Goal: Task Accomplishment & Management: Use online tool/utility

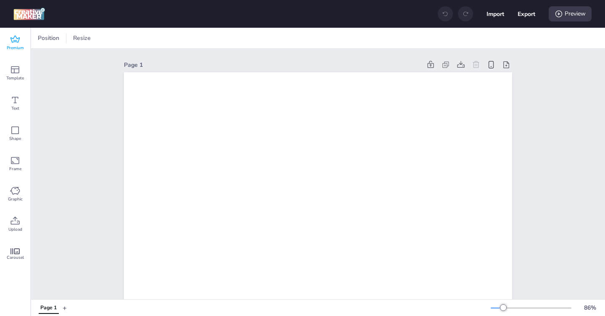
click at [13, 46] on span "Premium" at bounding box center [15, 48] width 17 height 7
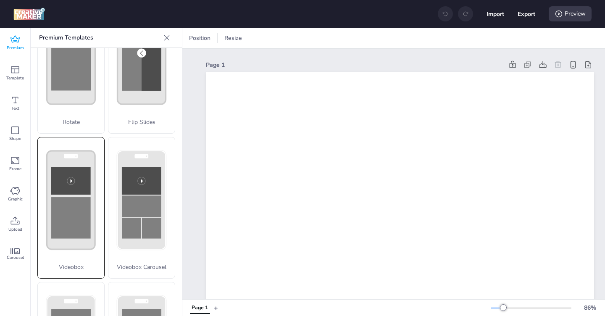
scroll to position [248, 0]
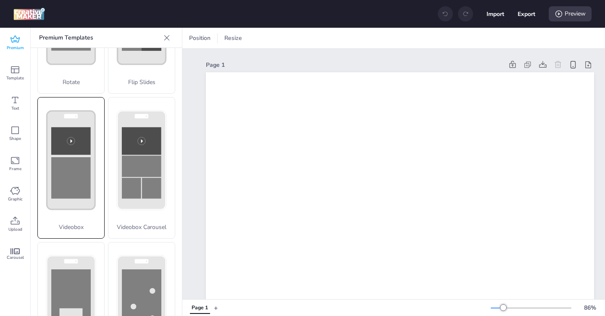
click at [73, 195] on rect at bounding box center [71, 178] width 40 height 42
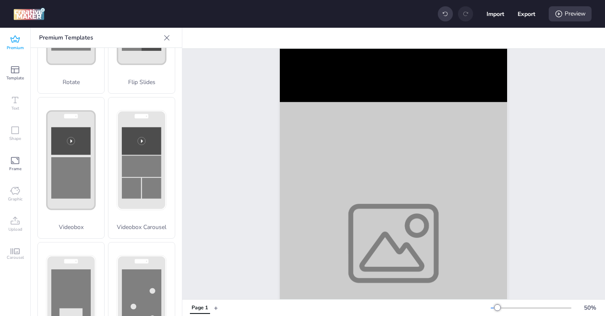
scroll to position [114, 0]
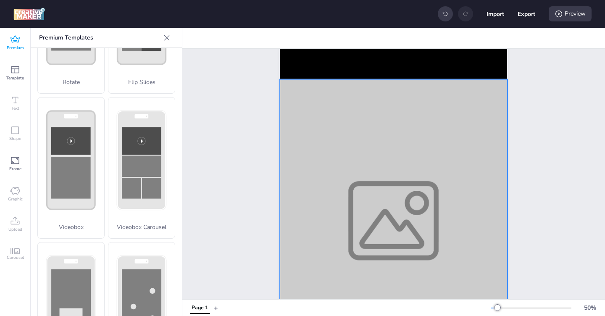
click at [386, 207] on div at bounding box center [393, 220] width 227 height 283
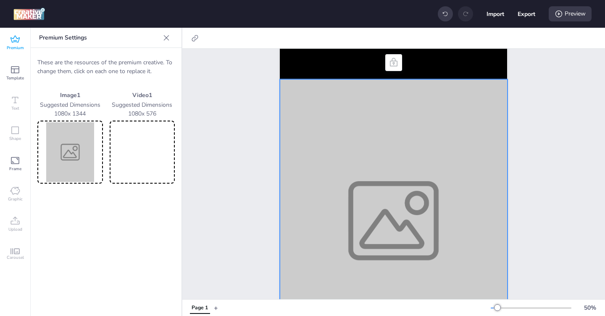
click at [79, 168] on img at bounding box center [70, 152] width 62 height 60
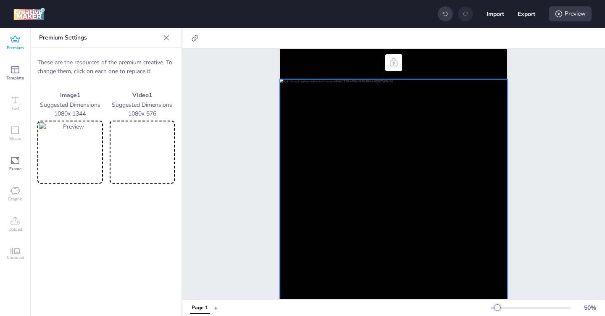
click at [144, 148] on video at bounding box center [142, 152] width 62 height 60
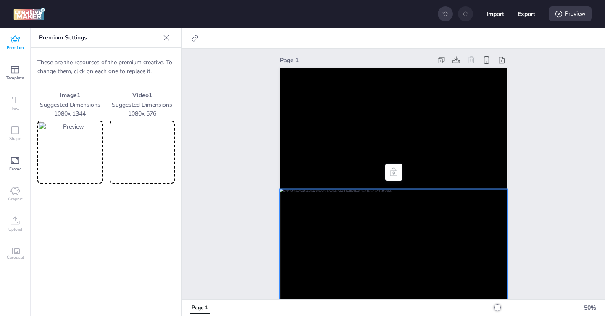
scroll to position [0, 0]
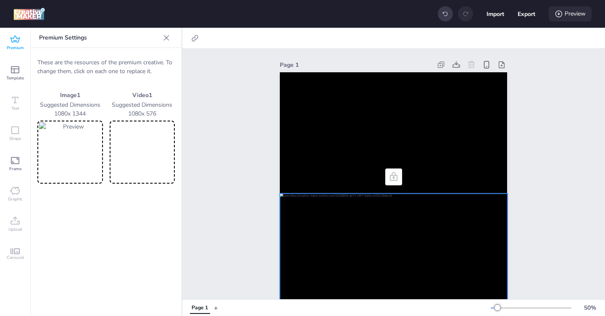
click at [570, 13] on div "Preview" at bounding box center [570, 13] width 43 height 15
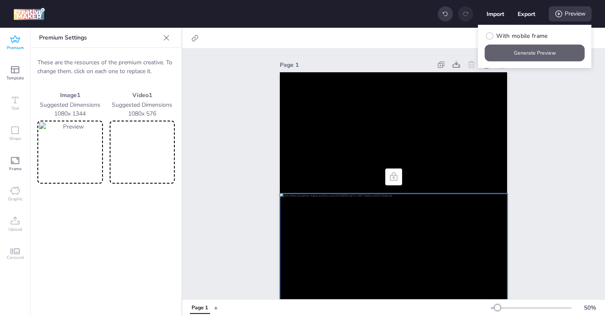
click at [538, 55] on button "Generate Preview" at bounding box center [535, 53] width 100 height 17
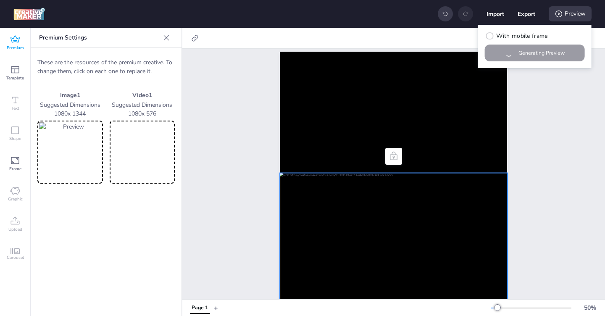
scroll to position [26, 0]
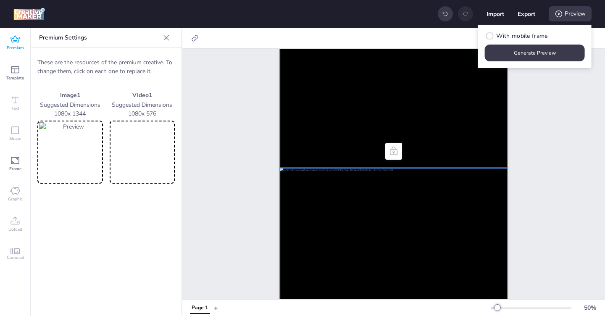
click at [323, 112] on video at bounding box center [393, 107] width 227 height 121
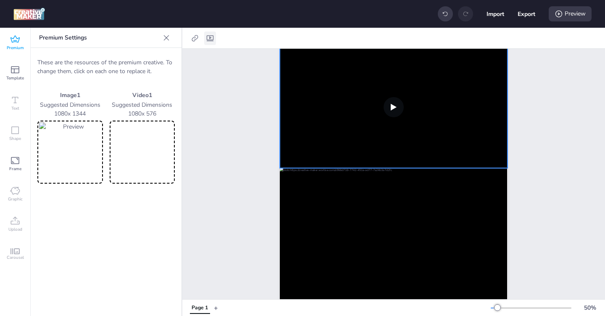
click at [211, 38] on icon at bounding box center [210, 38] width 8 height 8
select select "contain"
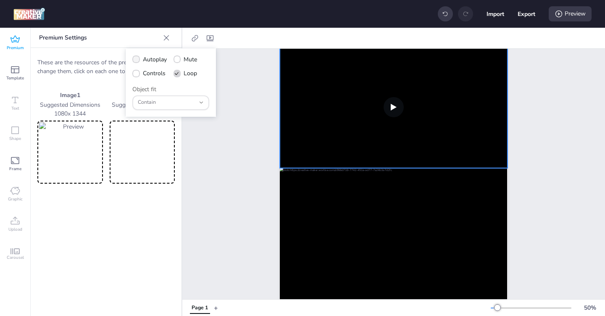
click at [135, 59] on icon at bounding box center [136, 59] width 6 height 5
click at [135, 60] on input "Autoplay" at bounding box center [134, 62] width 5 height 5
checkbox input "true"
click at [137, 75] on icon at bounding box center [136, 73] width 6 height 5
click at [137, 75] on input "Controls" at bounding box center [134, 76] width 5 height 5
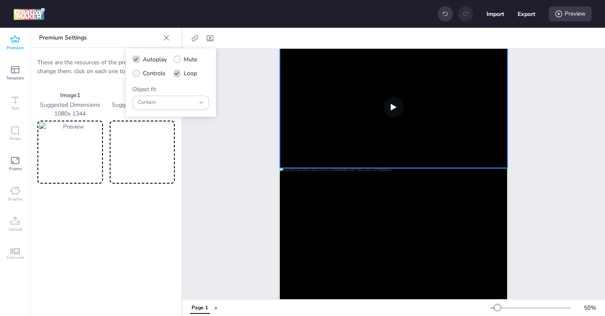
checkbox input "true"
click at [177, 77] on span at bounding box center [178, 74] width 8 height 8
click at [177, 77] on input "Loop" at bounding box center [175, 76] width 5 height 5
checkbox input "false"
click at [539, 129] on div "Page 1" at bounding box center [393, 242] width 423 height 438
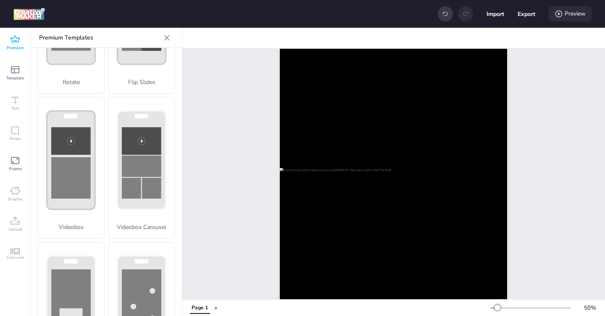
click at [559, 13] on icon at bounding box center [559, 14] width 7 height 7
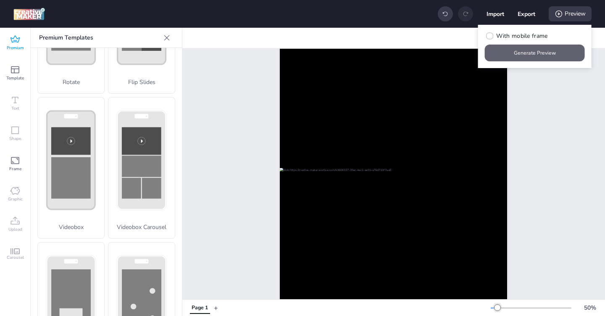
click at [535, 51] on button "Generate Preview" at bounding box center [535, 53] width 100 height 17
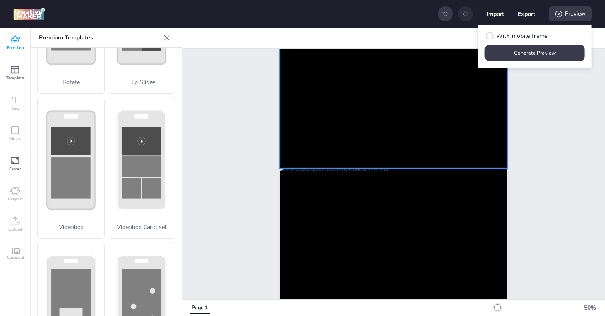
click at [344, 114] on video at bounding box center [393, 107] width 227 height 121
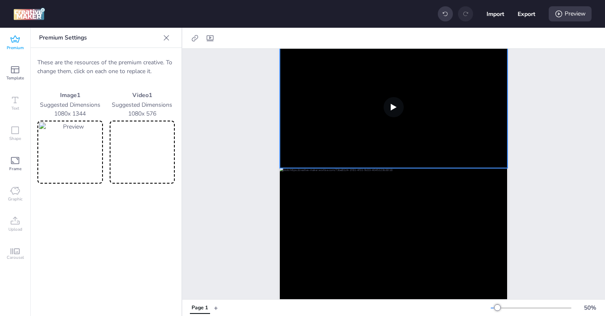
click at [130, 152] on video at bounding box center [142, 152] width 62 height 60
click at [70, 161] on img at bounding box center [70, 152] width 62 height 60
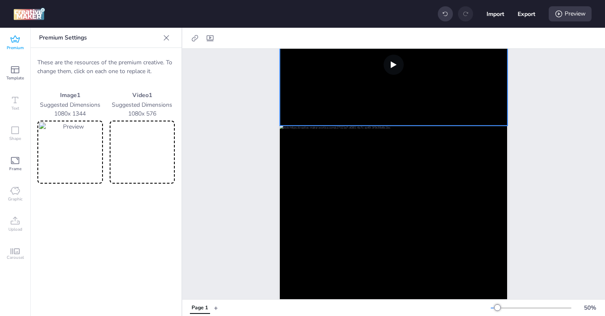
scroll to position [0, 0]
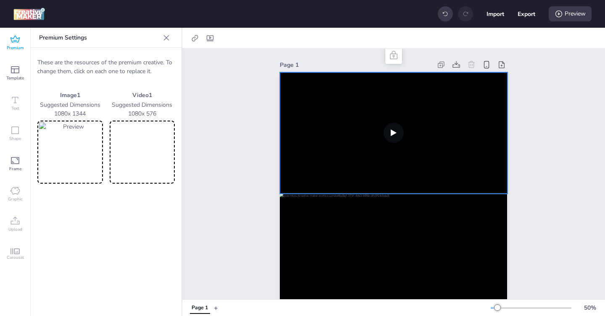
click at [316, 135] on video at bounding box center [393, 132] width 227 height 121
click at [216, 40] on div at bounding box center [210, 38] width 12 height 13
select select "contain"
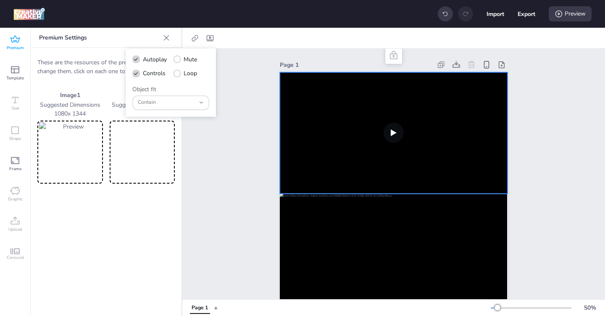
click at [251, 137] on div "Page 1" at bounding box center [393, 268] width 423 height 438
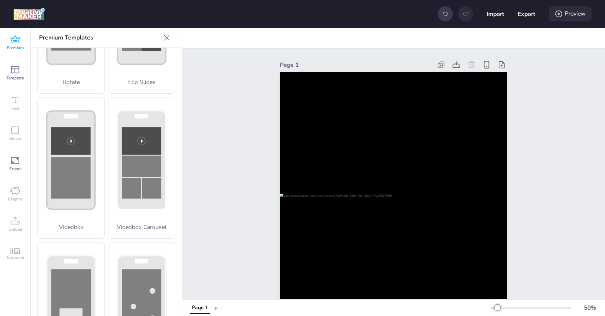
click at [568, 17] on div "Preview" at bounding box center [570, 13] width 43 height 15
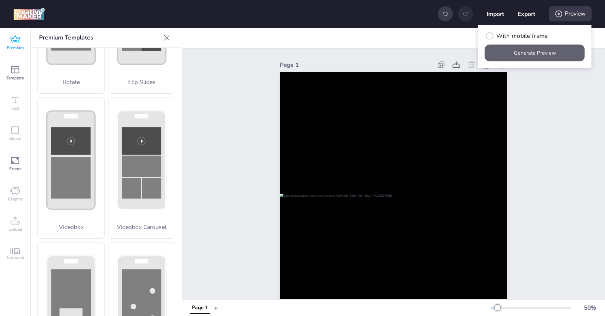
click at [537, 56] on button "Generate Preview" at bounding box center [535, 53] width 100 height 17
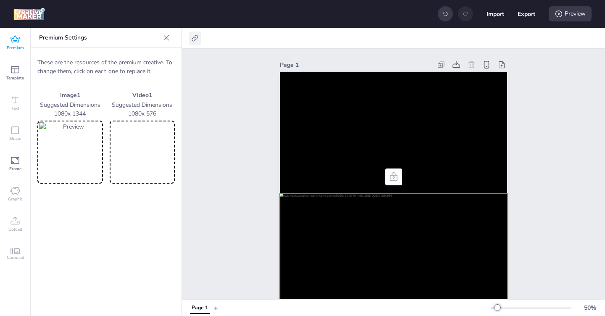
click at [195, 36] on icon at bounding box center [195, 38] width 8 height 8
click at [156, 61] on span "Activate hyperlink" at bounding box center [140, 59] width 47 height 9
click at [112, 61] on input "Activate hyperlink" at bounding box center [108, 62] width 5 height 5
checkbox input "true"
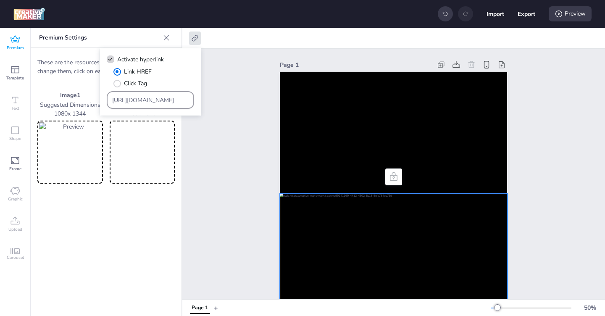
click at [141, 100] on input "[URL][DOMAIN_NAME]" at bounding box center [150, 100] width 77 height 9
paste input "[DOMAIN_NAME]/ddm/trackclk/N571601.3464950WORTISE/B33875767.427682931;dc_trk_ai…"
type input "https://[DOMAIN_NAME]/ddm/trackclk/N571601.3464950WORTISE/B33875767.427682931;d…"
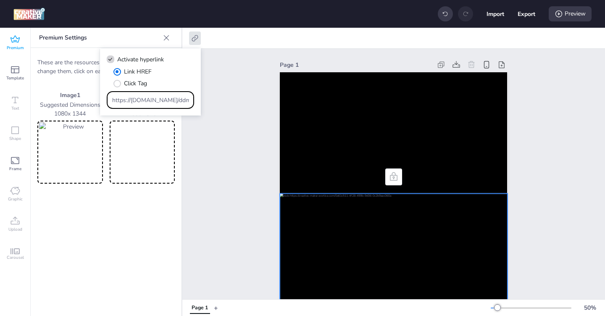
scroll to position [0, 637]
click at [208, 168] on div "Page 1" at bounding box center [393, 268] width 423 height 438
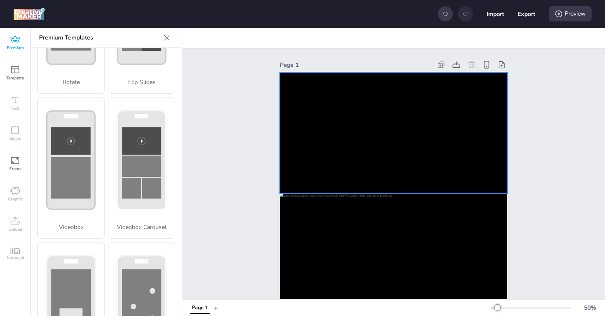
click at [315, 146] on video at bounding box center [393, 132] width 227 height 121
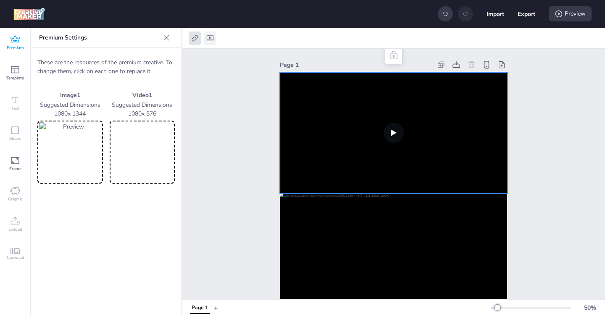
click at [211, 38] on icon at bounding box center [210, 38] width 8 height 8
select select "contain"
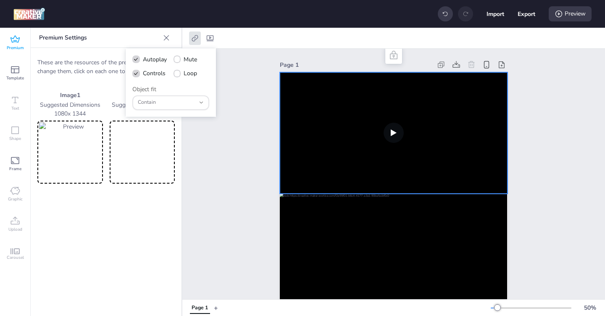
click at [234, 95] on div "Page 1" at bounding box center [393, 268] width 423 height 438
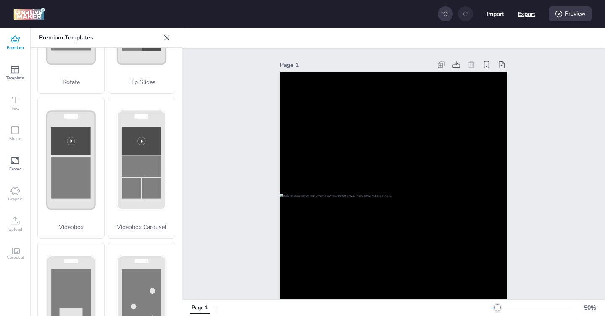
click at [528, 16] on button "Export" at bounding box center [527, 14] width 18 height 18
select select "html"
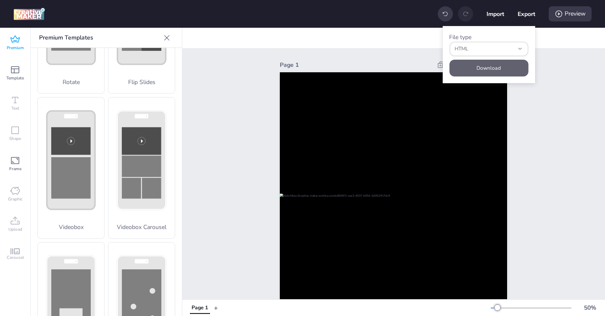
click at [507, 70] on button "Download" at bounding box center [488, 68] width 79 height 17
click at [463, 71] on button "Download" at bounding box center [488, 68] width 79 height 17
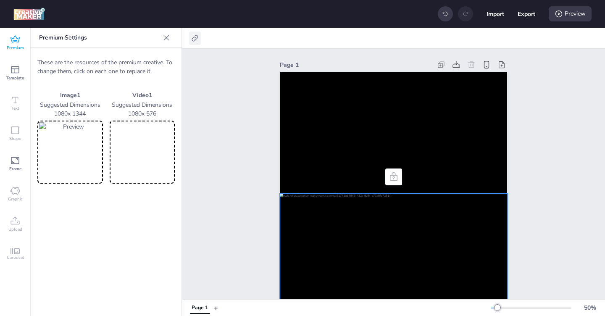
click at [197, 43] on div at bounding box center [195, 38] width 12 height 13
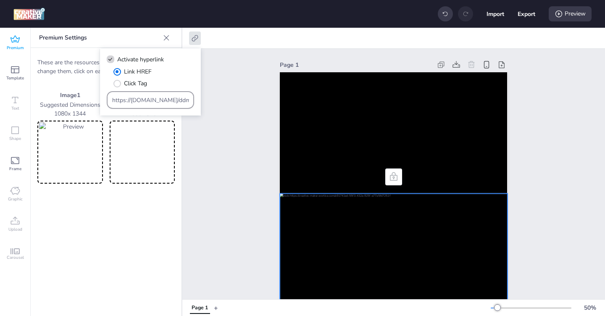
click at [148, 100] on input "https://[DOMAIN_NAME]/ddm/trackclk/N571601.3464950WORTISE/B33875767.427682931;d…" at bounding box center [150, 100] width 77 height 9
paste input "https://[DOMAIN_NAME]/ddm/trackclk/N571601.3464950WORTISE/B33875767.427682946;d…"
type input "https://[DOMAIN_NAME]/ddm/trackclk/N571601.3464950WORTISE/B33875767.427682946;d…"
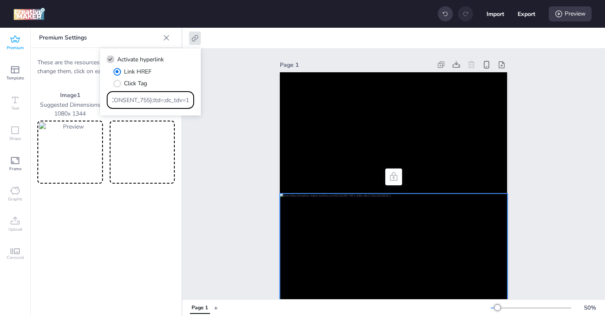
click at [227, 139] on div "Page 1" at bounding box center [393, 268] width 423 height 438
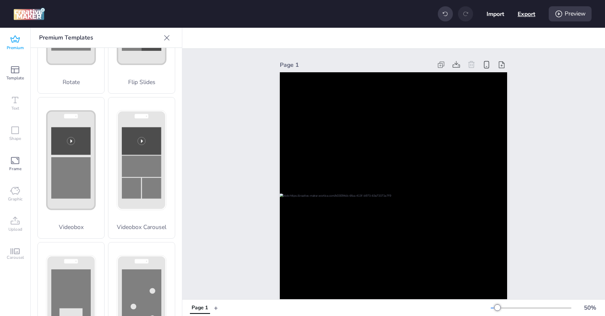
click at [523, 15] on button "Export" at bounding box center [527, 14] width 18 height 18
select select "html"
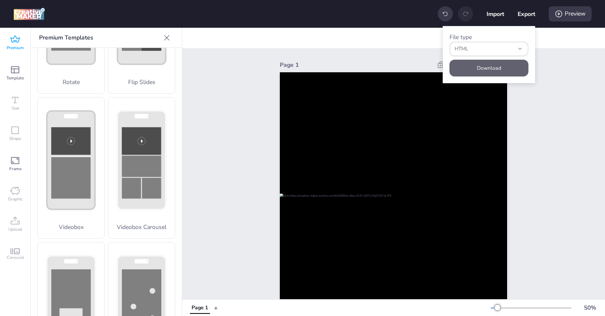
click at [480, 67] on button "Download" at bounding box center [489, 68] width 79 height 17
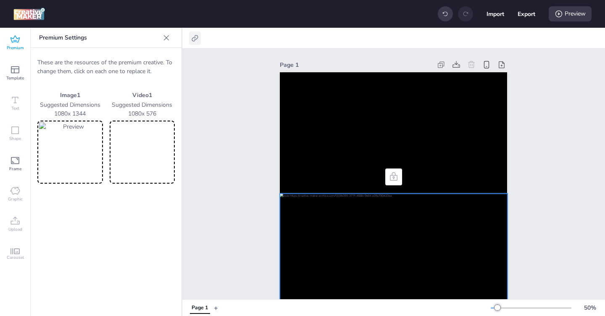
click at [198, 37] on icon at bounding box center [195, 38] width 8 height 8
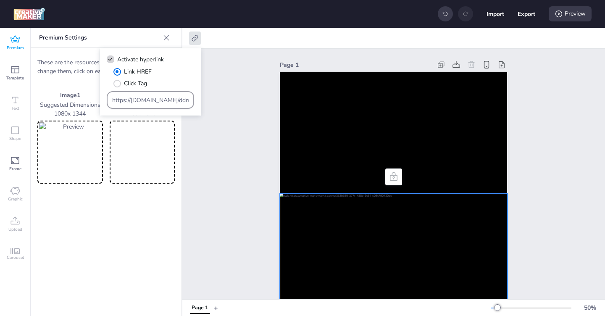
click at [149, 99] on input "https://[DOMAIN_NAME]/ddm/trackclk/N571601.3464950WORTISE/B33875767.427682946;d…" at bounding box center [150, 100] width 77 height 9
paste input "61;dc_trk_aid=620221680;dc_trk_cid=239789551"
type input "https://[DOMAIN_NAME]/ddm/trackclk/N571601.3464950WORTISE/B33875767.427682961;d…"
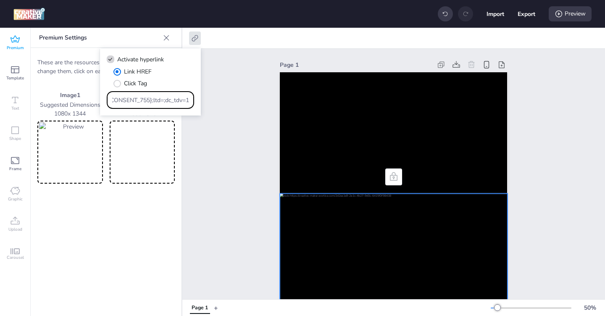
click at [222, 150] on div "Page 1" at bounding box center [393, 268] width 423 height 438
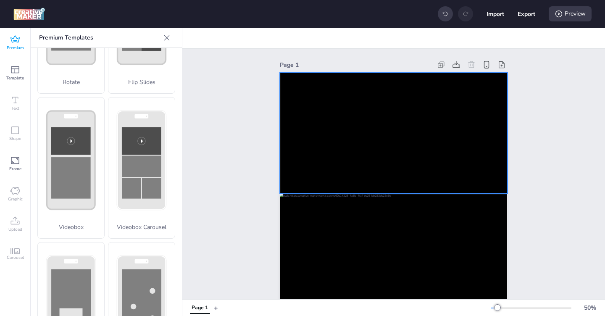
click at [326, 121] on video at bounding box center [393, 132] width 227 height 121
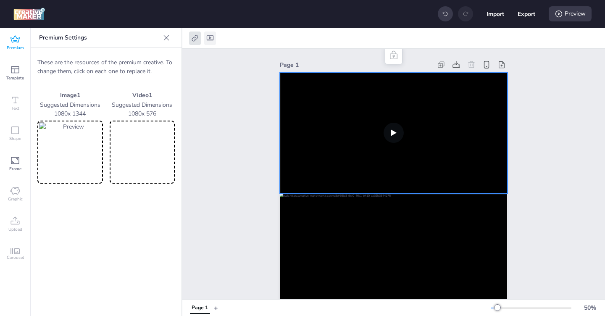
click at [209, 38] on icon at bounding box center [210, 38] width 7 height 6
select select "contain"
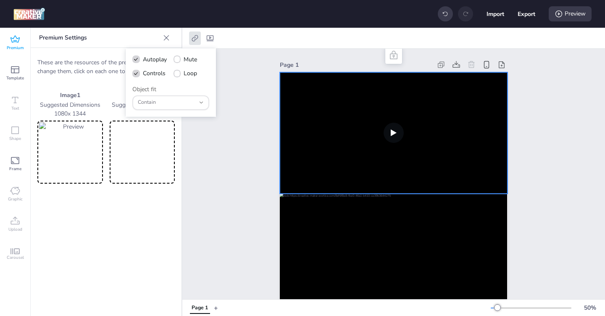
click at [242, 158] on div "Page 1" at bounding box center [393, 268] width 423 height 438
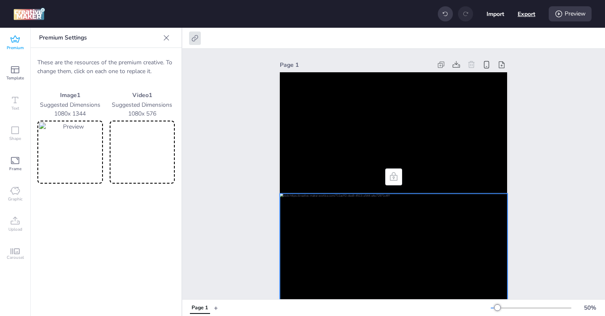
click at [528, 16] on button "Export" at bounding box center [527, 14] width 18 height 18
select select "html"
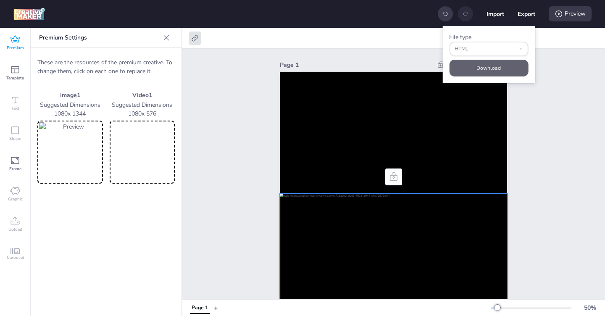
click at [471, 69] on button "Download" at bounding box center [488, 68] width 79 height 17
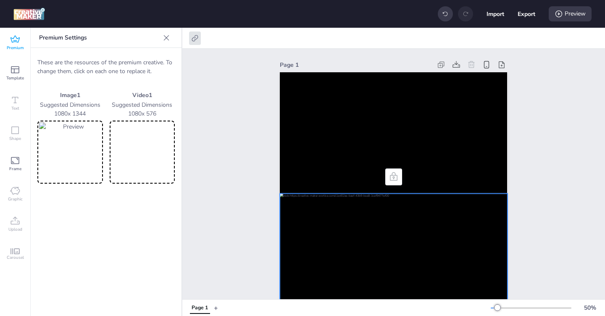
click at [68, 167] on img at bounding box center [70, 152] width 62 height 60
click at [72, 166] on img at bounding box center [70, 152] width 62 height 60
click at [147, 148] on video at bounding box center [142, 152] width 62 height 60
click at [195, 44] on div at bounding box center [195, 38] width 12 height 13
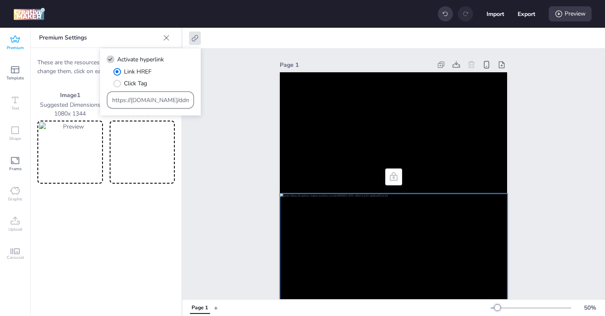
click at [133, 104] on input "https://[DOMAIN_NAME]/ddm/trackclk/N571601.3464950WORTISE/B33875767.427682961;d…" at bounding box center [150, 100] width 77 height 9
paste input "https://[DOMAIN_NAME]/ddm/trackclk/N571601.3464950WORTISE/B33881260.427762326;d…"
type input "https://[DOMAIN_NAME]/ddm/trackclk/N571601.3464950WORTISE/B33881260.427762326;d…"
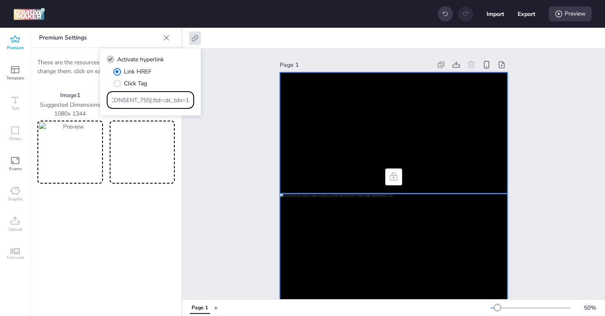
click at [295, 129] on video at bounding box center [393, 132] width 227 height 121
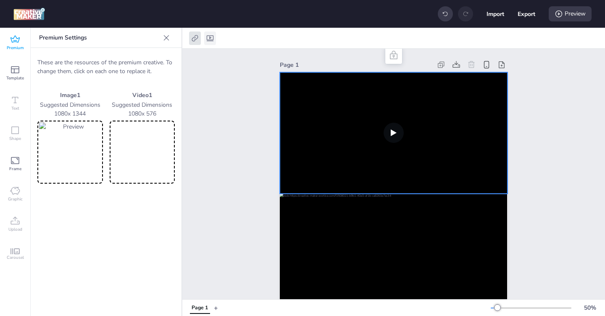
click at [212, 40] on icon at bounding box center [210, 38] width 7 height 6
select select "contain"
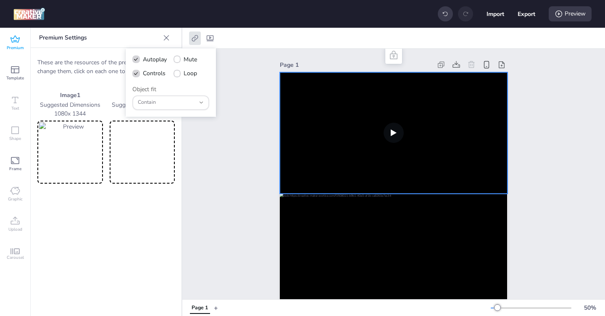
click at [240, 97] on div "Page 1" at bounding box center [393, 268] width 423 height 438
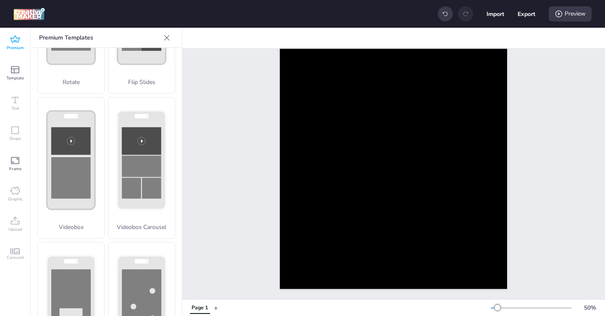
scroll to position [0, 0]
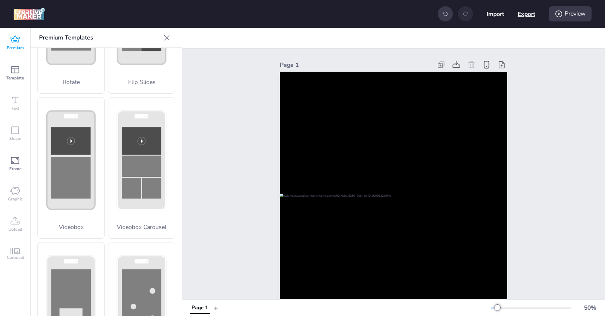
click at [528, 17] on button "Export" at bounding box center [527, 14] width 18 height 18
select select "html"
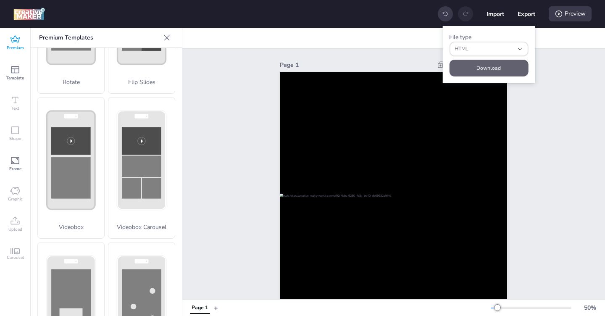
click at [475, 69] on button "Download" at bounding box center [488, 68] width 79 height 17
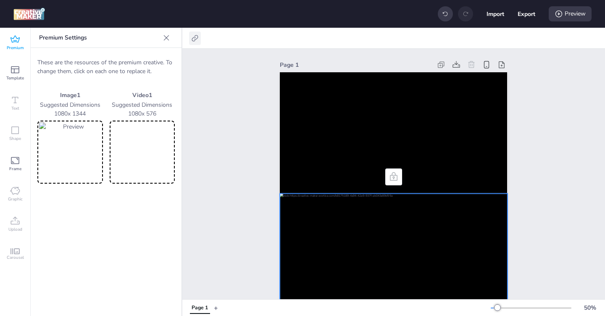
click at [192, 38] on icon at bounding box center [195, 38] width 8 height 8
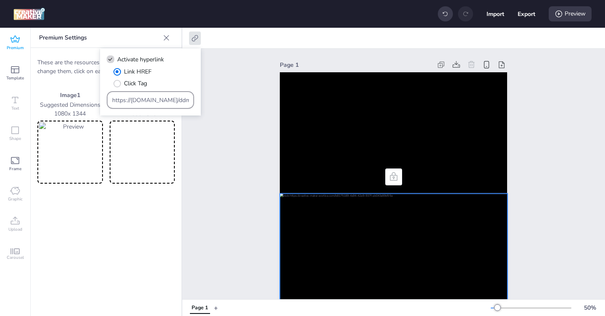
click at [152, 104] on input "https://[DOMAIN_NAME]/ddm/trackclk/N571601.3464950WORTISE/B33881260.427762326;d…" at bounding box center [150, 100] width 77 height 9
paste input "4441;dc_trk_aid=620394092;dc_trk_cid=24065715"
type input "https://[DOMAIN_NAME]/ddm/trackclk/N571601.3464950WORTISE/B33881260.427764441;d…"
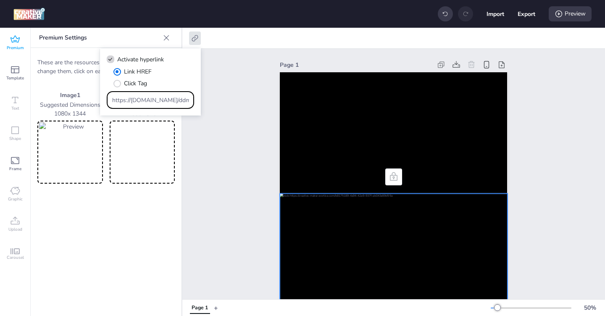
scroll to position [0, 637]
click at [221, 182] on div "Page 1" at bounding box center [393, 268] width 423 height 438
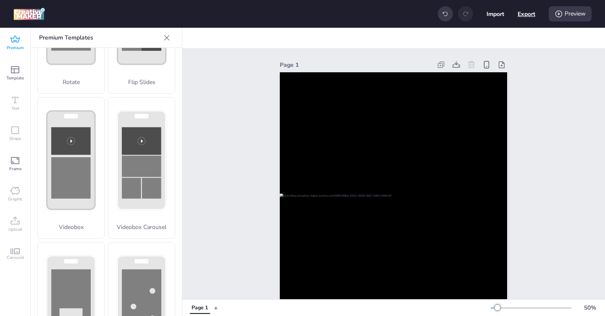
click at [525, 16] on button "Export" at bounding box center [527, 14] width 18 height 18
select select "html"
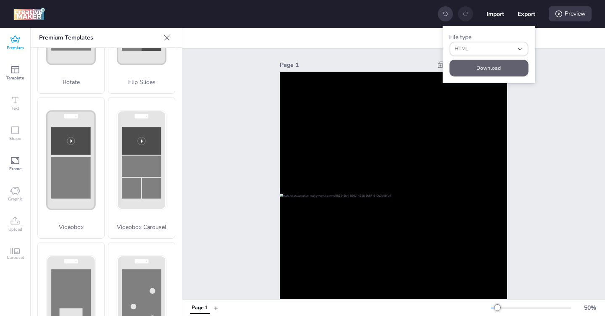
click at [480, 72] on button "Download" at bounding box center [488, 68] width 79 height 17
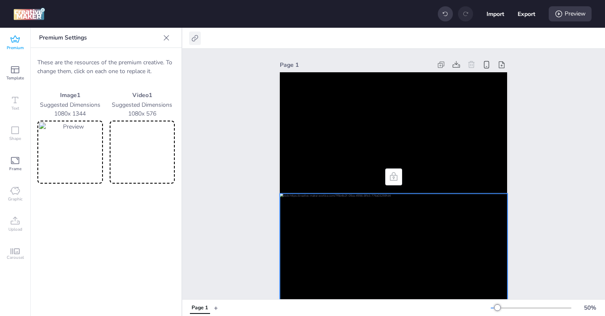
click at [198, 42] on icon at bounding box center [195, 38] width 8 height 8
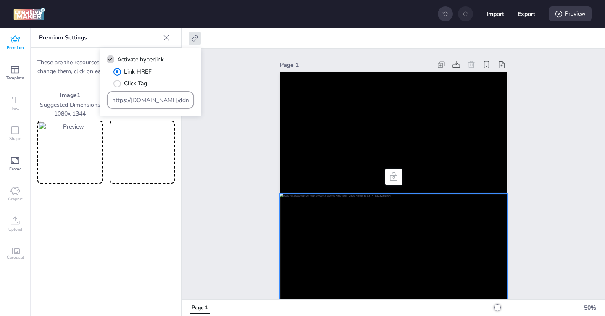
click at [143, 104] on input "https://[DOMAIN_NAME]/ddm/trackclk/N571601.3464950WORTISE/B33881260.427764441;d…" at bounding box center [150, 100] width 77 height 9
paste input "56;dc_trk_aid=620394077;dc_trk_cid=240657135"
type input "https://[DOMAIN_NAME]/ddm/trackclk/N571601.3464950WORTISE/B33881260.427764456;d…"
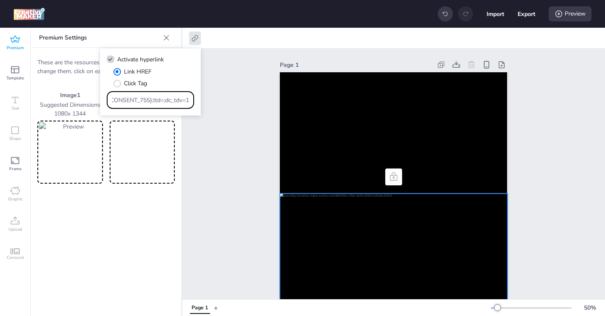
click at [215, 141] on div "Page 1" at bounding box center [393, 268] width 423 height 438
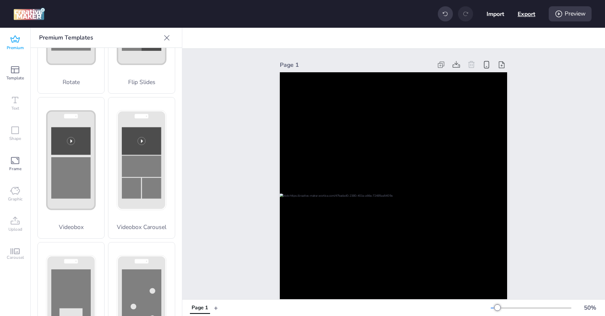
click at [528, 17] on button "Export" at bounding box center [527, 14] width 18 height 18
select select "html"
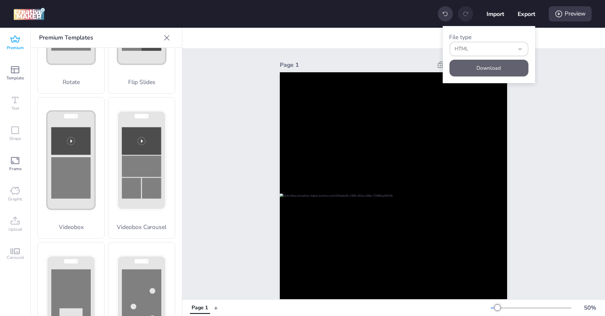
click at [487, 67] on button "Download" at bounding box center [488, 68] width 79 height 17
